Goal: Navigation & Orientation: Go to known website

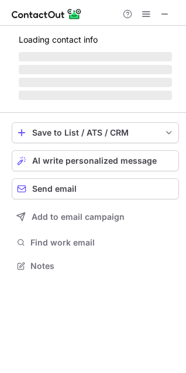
scroll to position [254, 186]
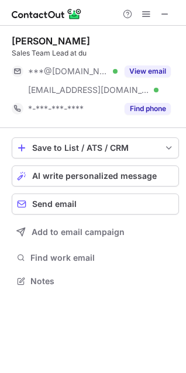
scroll to position [273, 186]
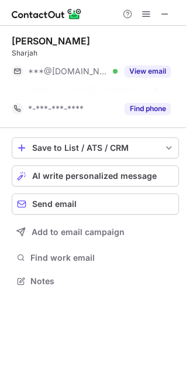
scroll to position [254, 186]
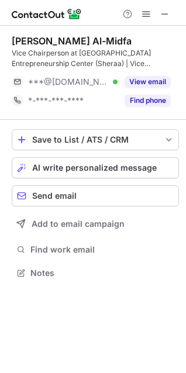
scroll to position [265, 186]
